Goal: Information Seeking & Learning: Check status

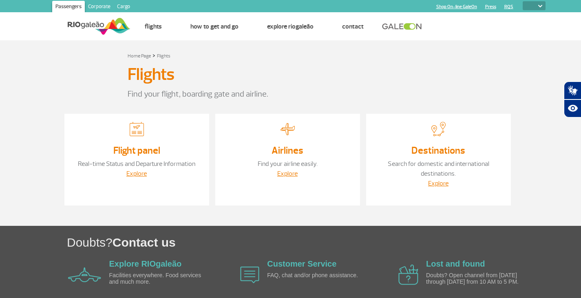
select select
click at [443, 155] on link "Destinations" at bounding box center [439, 150] width 54 height 12
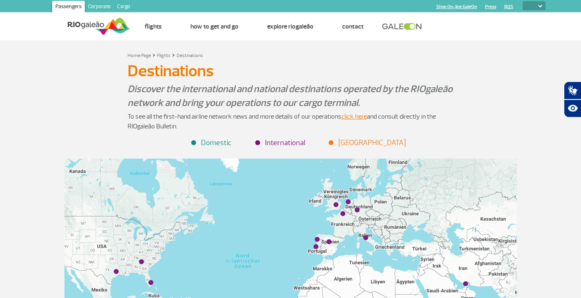
click at [217, 144] on li "Domestic" at bounding box center [212, 143] width 40 height 11
click at [220, 144] on li "Domestic" at bounding box center [212, 143] width 40 height 11
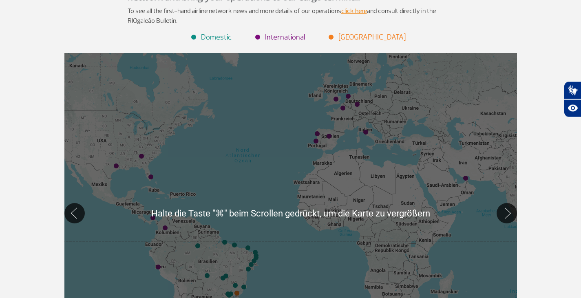
scroll to position [140, 0]
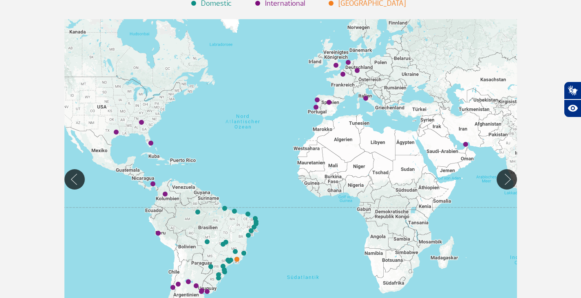
click at [236, 254] on div at bounding box center [290, 179] width 453 height 320
click at [235, 250] on div "Belo Horizonte (CNF)" at bounding box center [235, 251] width 5 height 5
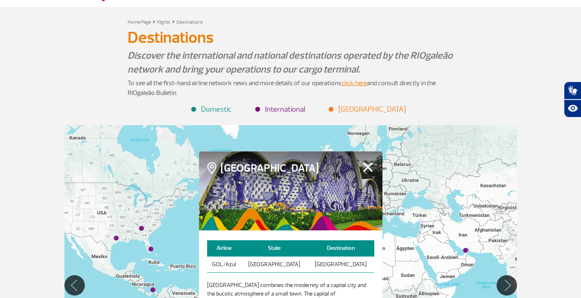
scroll to position [0, 0]
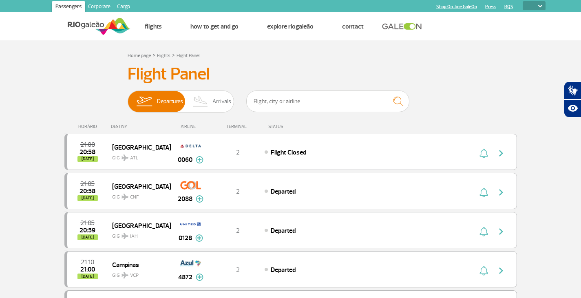
select select
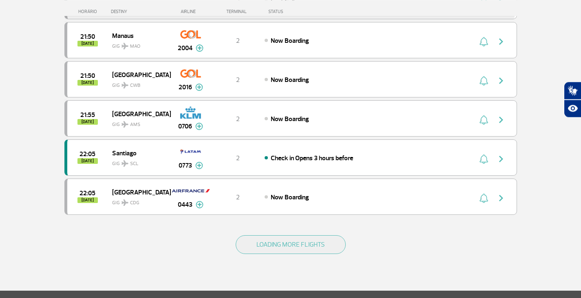
scroll to position [713, 0]
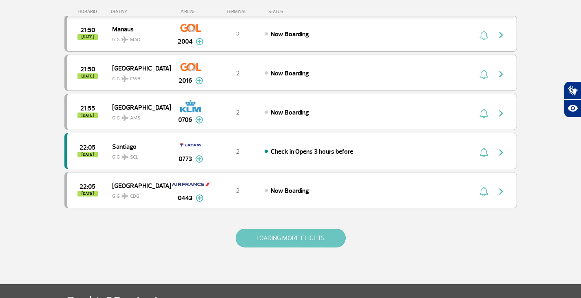
click at [319, 237] on button "LOADING MORE FLIGHTS" at bounding box center [291, 238] width 110 height 19
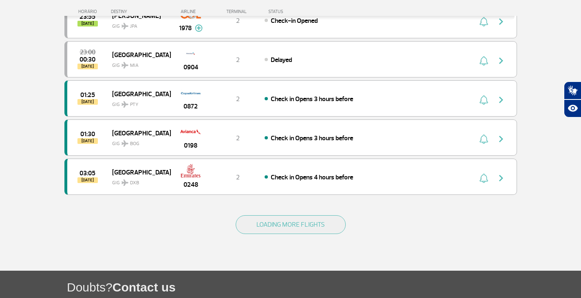
scroll to position [1512, 0]
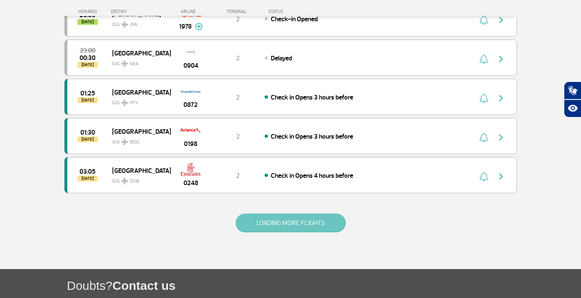
click at [309, 222] on button "LOADING MORE FLIGHTS" at bounding box center [291, 223] width 110 height 19
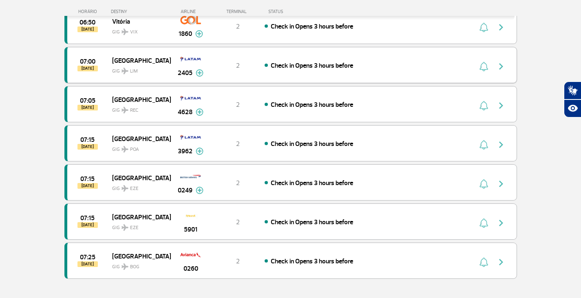
scroll to position [2310, 0]
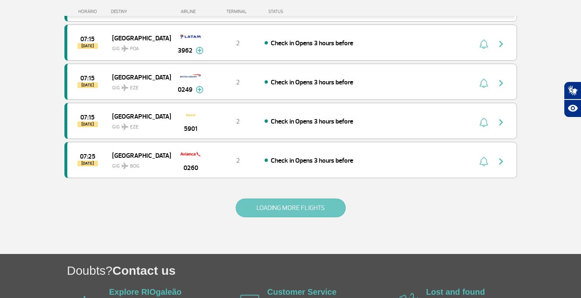
click at [286, 205] on button "LOADING MORE FLIGHTS" at bounding box center [291, 208] width 110 height 19
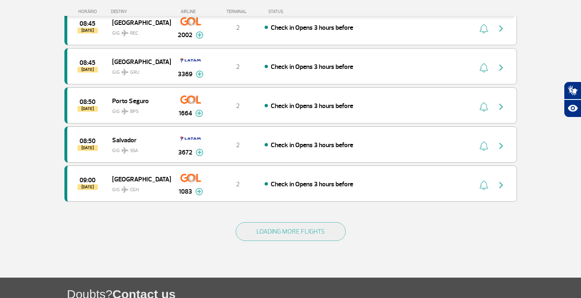
scroll to position [3078, 0]
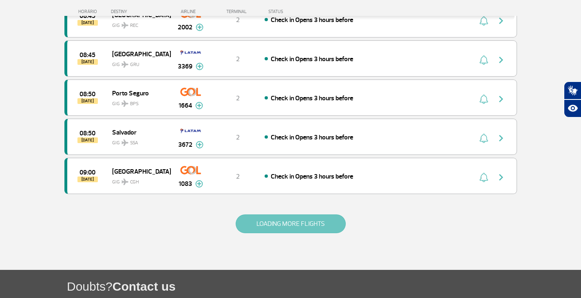
click at [296, 227] on button "LOADING MORE FLIGHTS" at bounding box center [291, 224] width 110 height 19
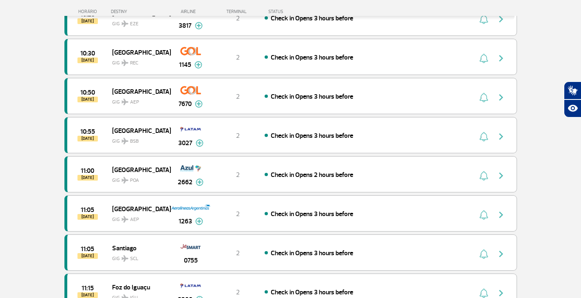
scroll to position [3830, 0]
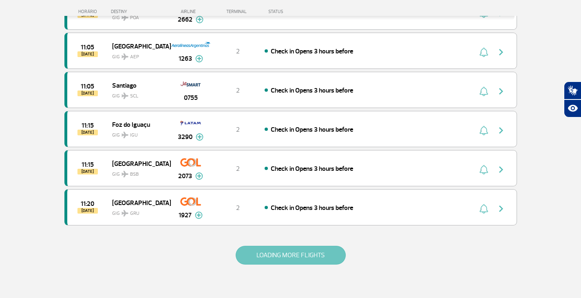
click at [294, 256] on button "LOADING MORE FLIGHTS" at bounding box center [291, 255] width 110 height 19
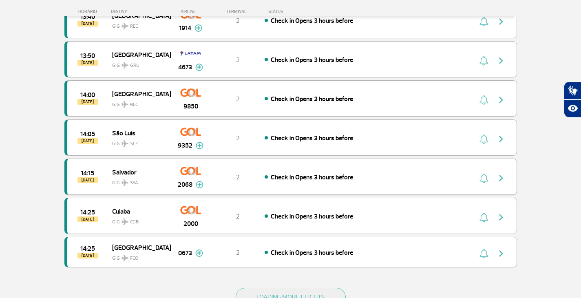
scroll to position [4605, 0]
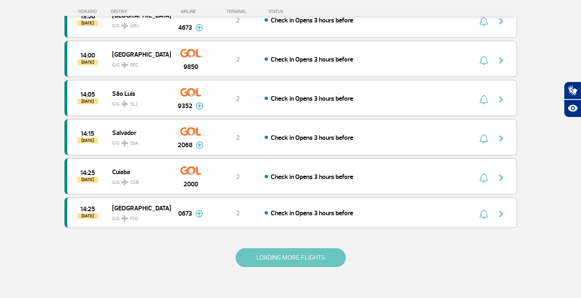
click at [295, 254] on button "LOADING MORE FLIGHTS" at bounding box center [291, 258] width 110 height 19
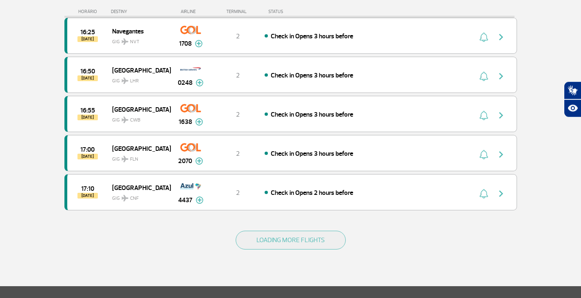
scroll to position [5404, 0]
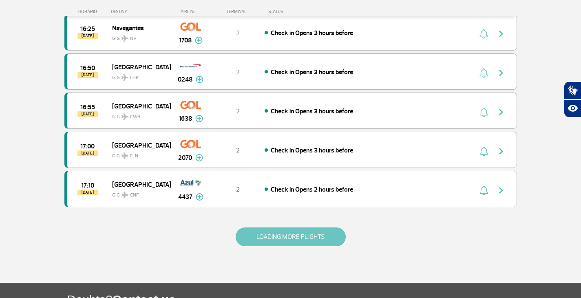
click at [333, 241] on button "LOADING MORE FLIGHTS" at bounding box center [291, 237] width 110 height 19
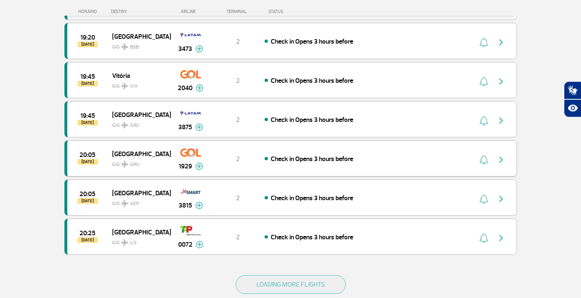
scroll to position [6141, 0]
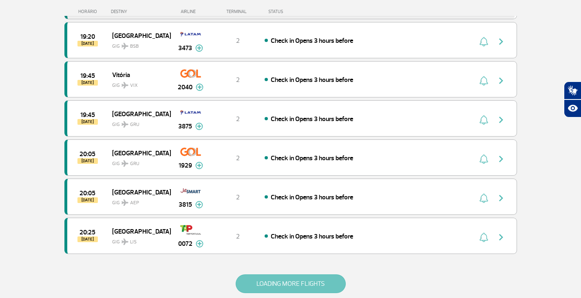
click at [309, 280] on button "LOADING MORE FLIGHTS" at bounding box center [291, 284] width 110 height 19
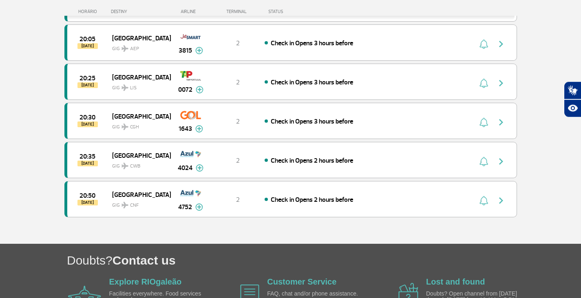
scroll to position [6296, 0]
